Goal: Task Accomplishment & Management: Manage account settings

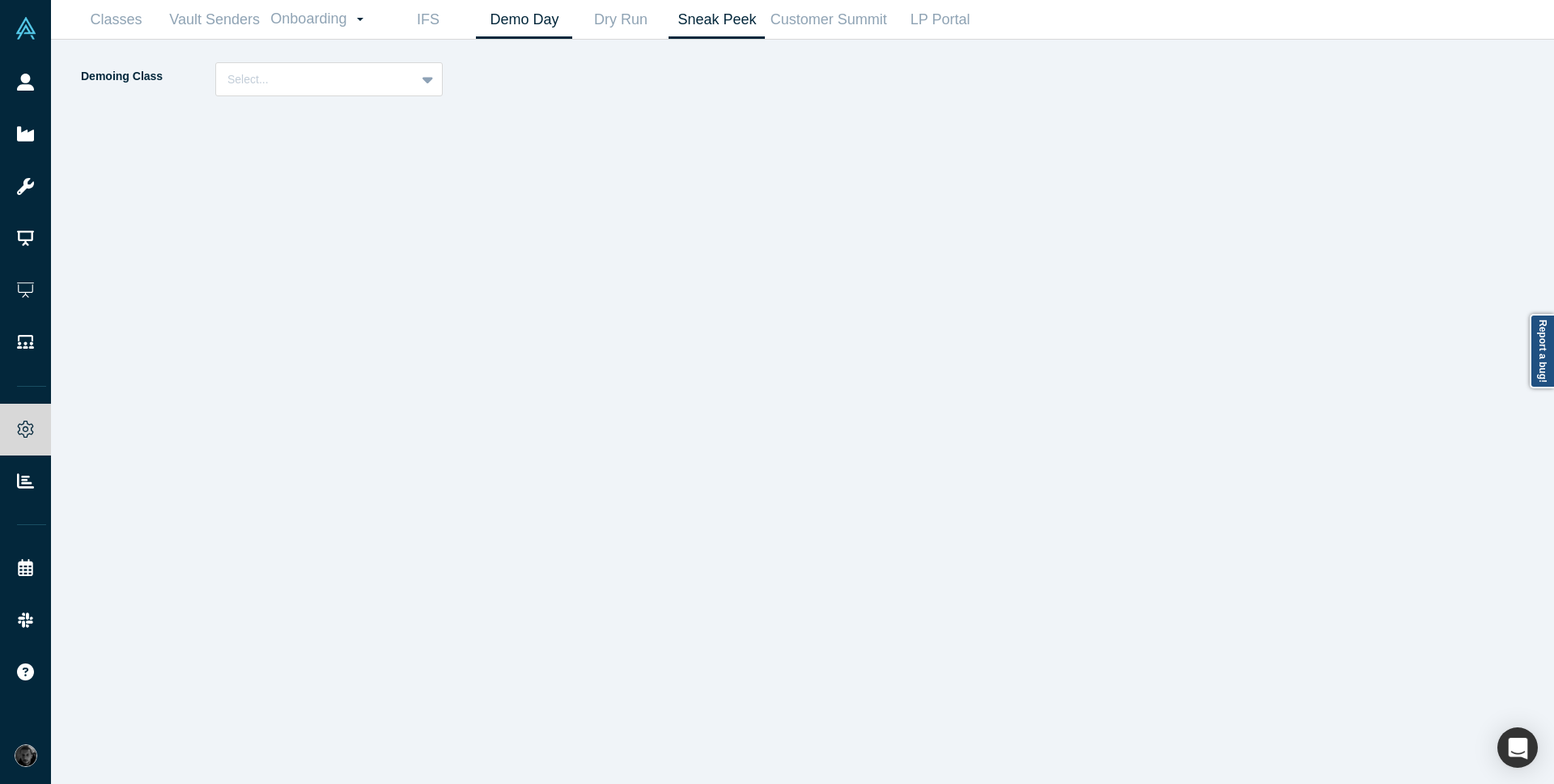
click at [527, 22] on link "Demo Day" at bounding box center [524, 20] width 96 height 38
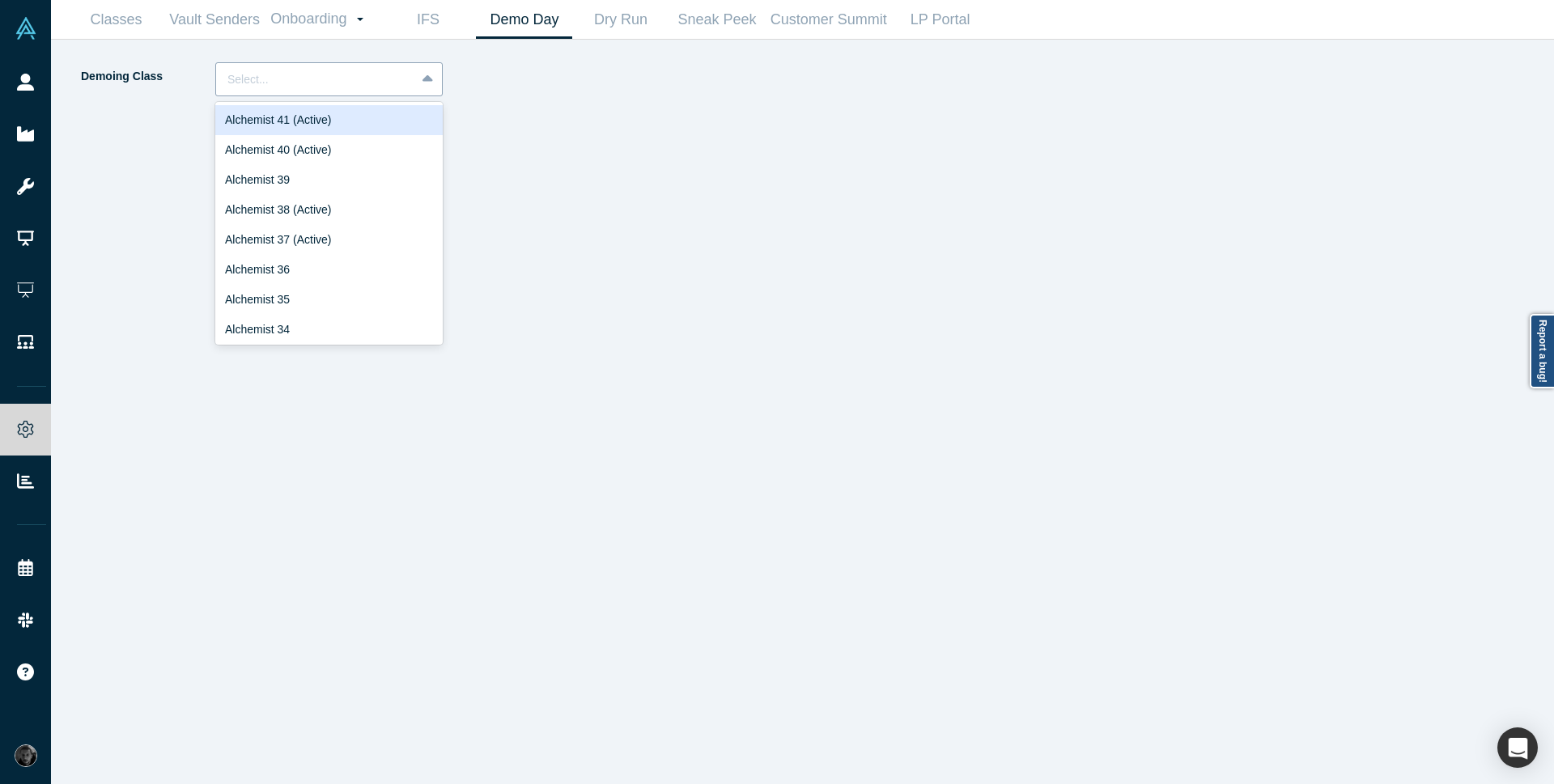
click at [418, 77] on div at bounding box center [429, 80] width 26 height 29
click at [345, 157] on div "Alchemist 40 (Active)" at bounding box center [328, 150] width 227 height 30
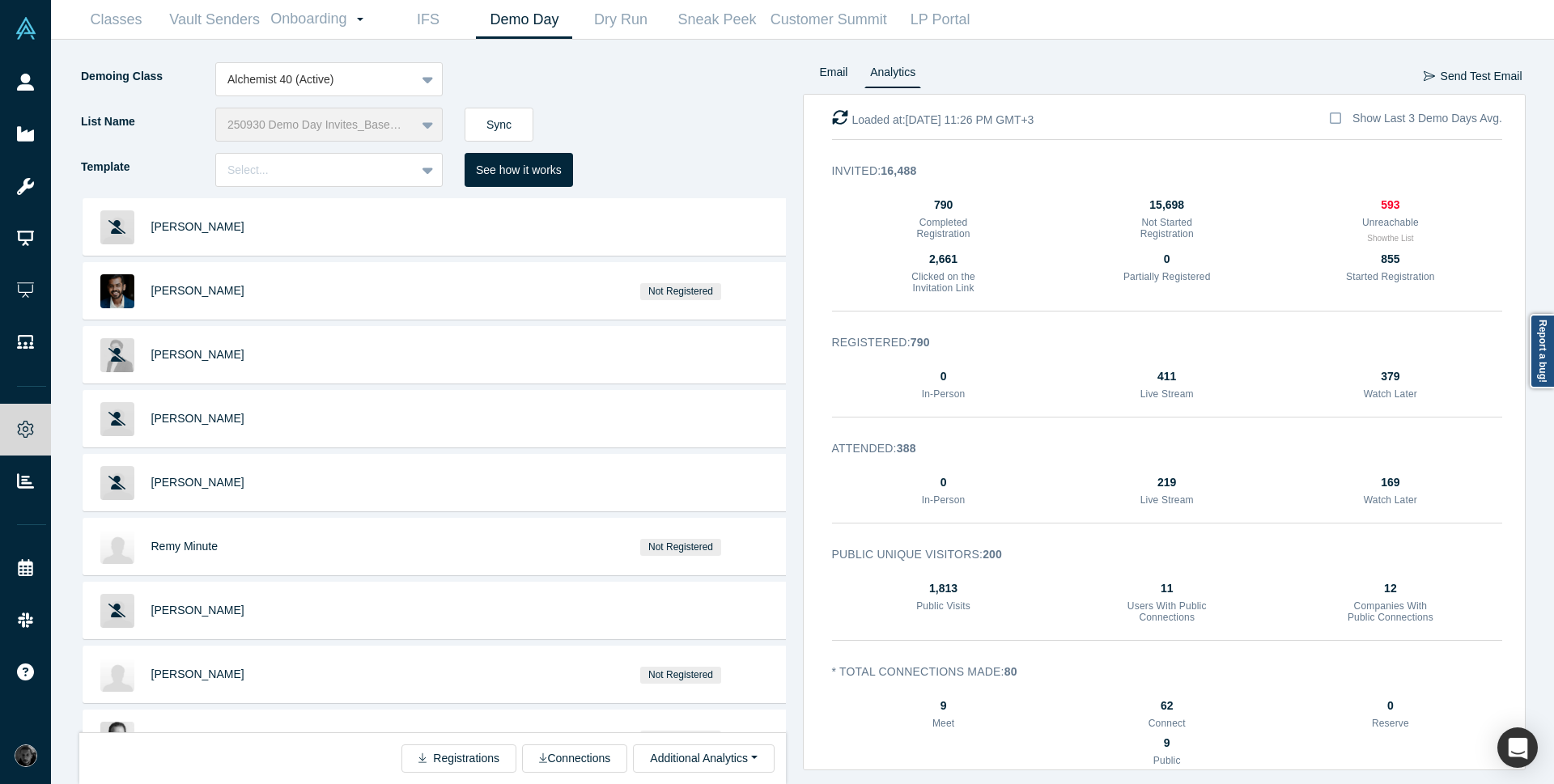
click at [793, 201] on div "[PERSON_NAME] Ganesh R Not Registered [PERSON_NAME] [PERSON_NAME] [PERSON_NAME]…" at bounding box center [441, 491] width 723 height 586
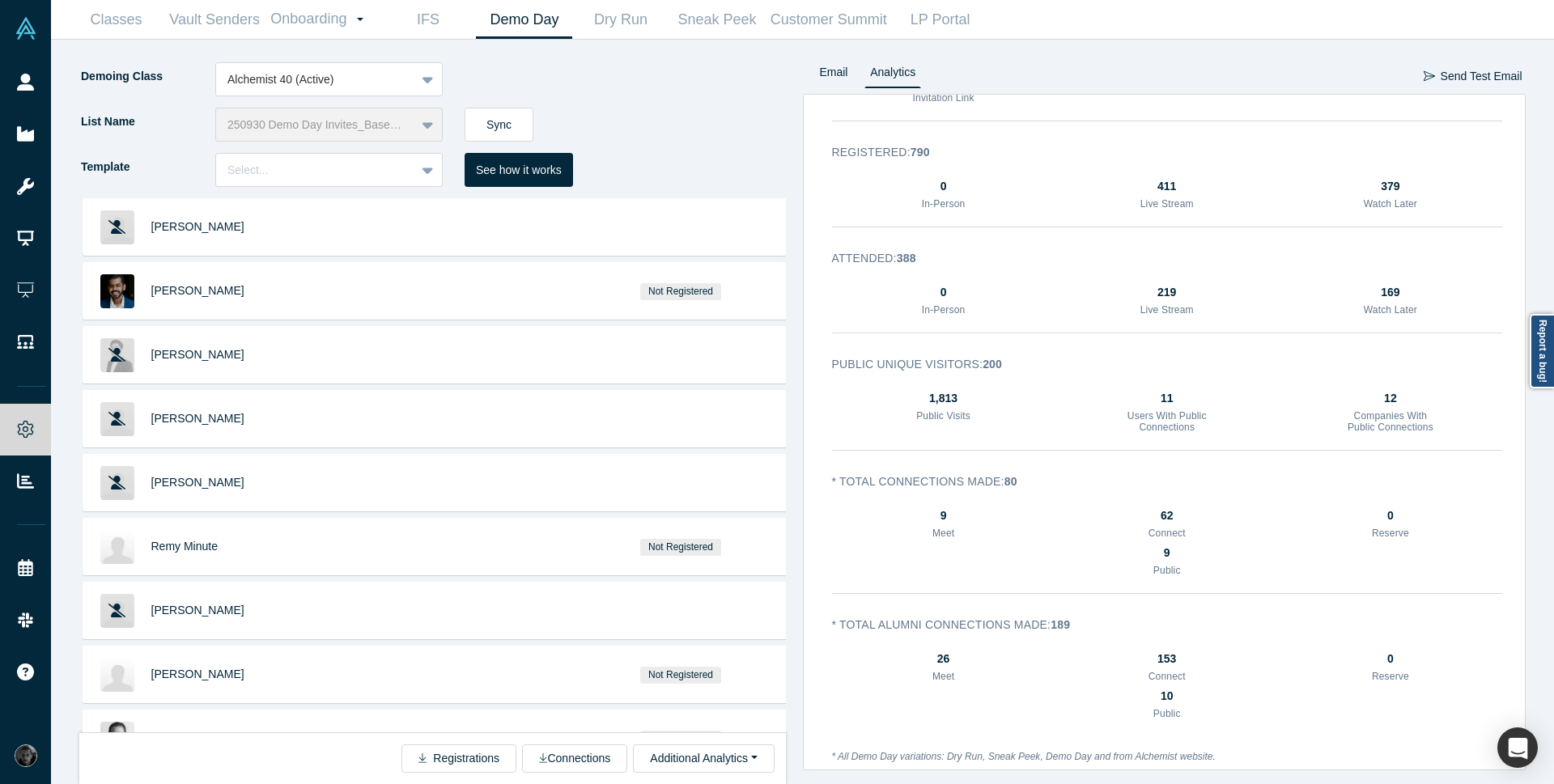
scroll to position [204, 0]
